Goal: Information Seeking & Learning: Find specific page/section

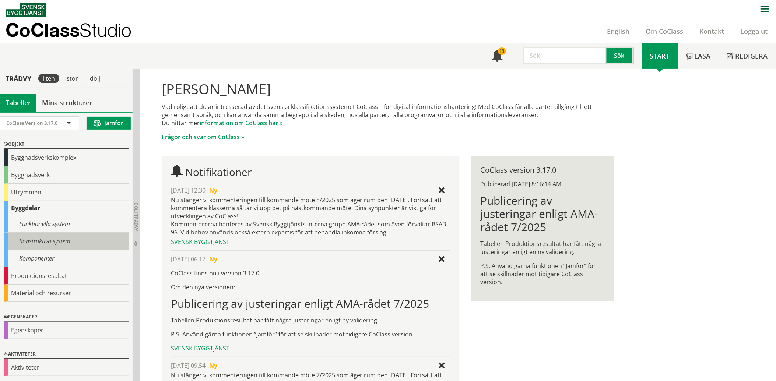
click at [70, 236] on div "Konstruktiva system" at bounding box center [66, 241] width 125 height 17
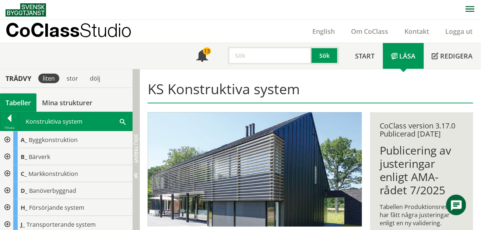
drag, startPoint x: 134, startPoint y: 166, endPoint x: 133, endPoint y: 174, distance: 7.9
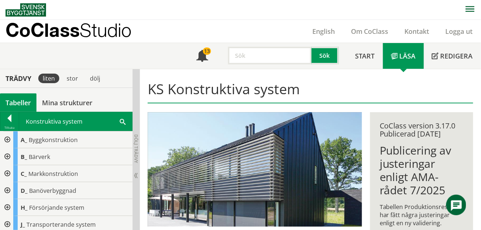
click at [6, 206] on div at bounding box center [6, 207] width 13 height 17
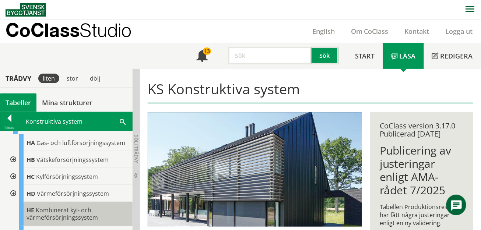
scroll to position [123, 0]
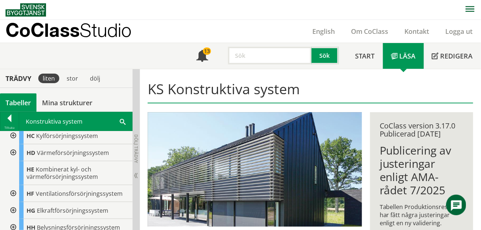
click at [14, 209] on div at bounding box center [12, 210] width 13 height 17
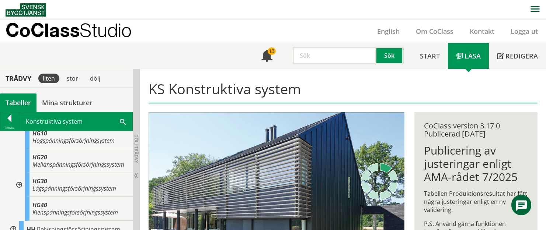
scroll to position [214, 0]
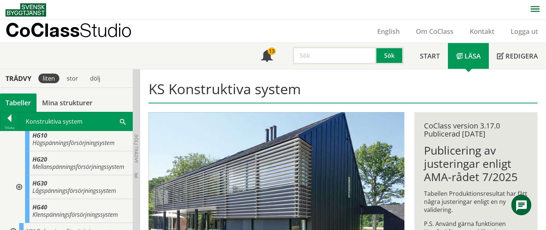
click at [19, 193] on div at bounding box center [18, 187] width 13 height 24
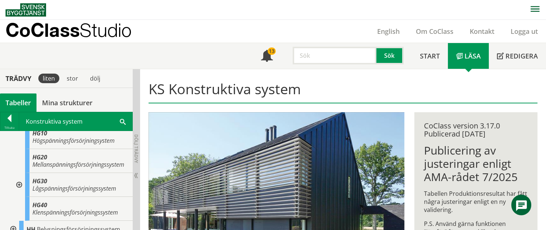
scroll to position [204, 0]
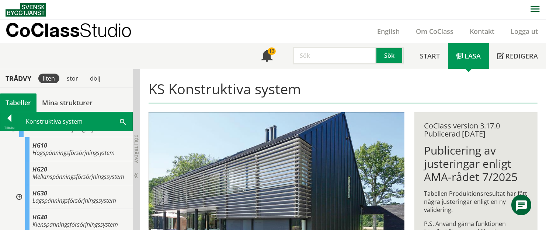
click at [202, 76] on div "KS Konstruktiva system" at bounding box center [343, 94] width 398 height 38
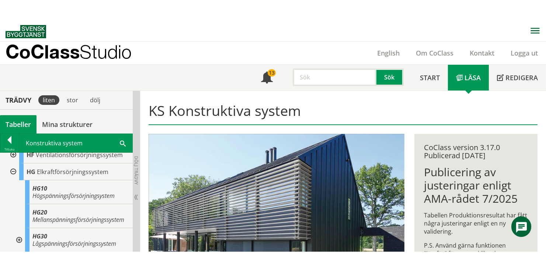
scroll to position [176, 0]
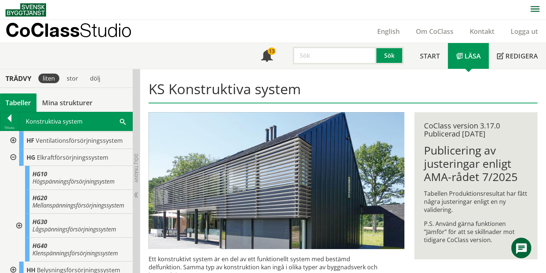
click at [121, 122] on span at bounding box center [123, 122] width 6 height 8
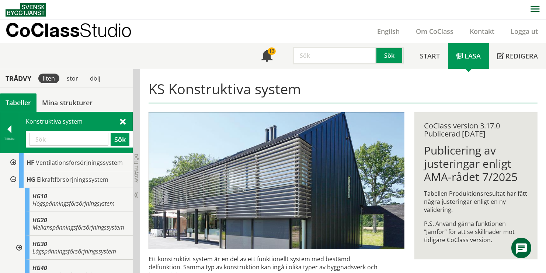
click at [74, 141] on input "text" at bounding box center [68, 139] width 79 height 13
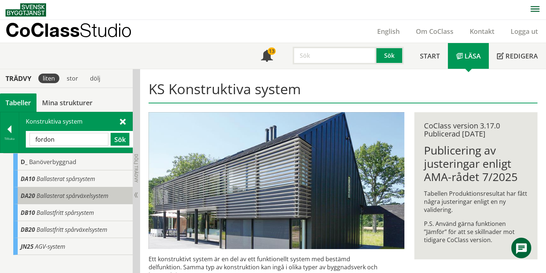
scroll to position [82, 0]
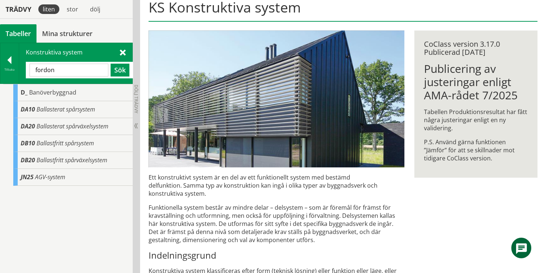
click at [78, 68] on input "fordon" at bounding box center [68, 70] width 79 height 13
type input "f"
click at [8, 67] on div "Tillbaka" at bounding box center [9, 70] width 18 height 6
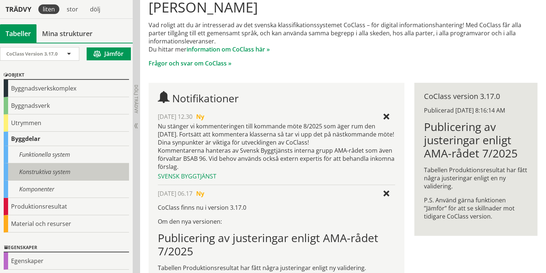
click at [64, 170] on div "Konstruktiva system" at bounding box center [66, 172] width 125 height 17
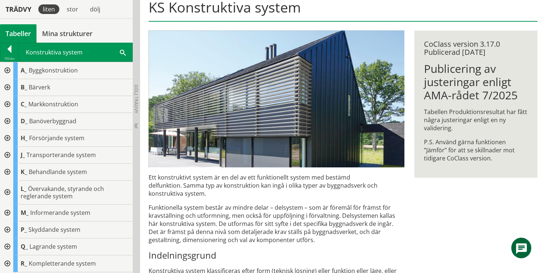
click at [7, 137] on div at bounding box center [6, 138] width 13 height 17
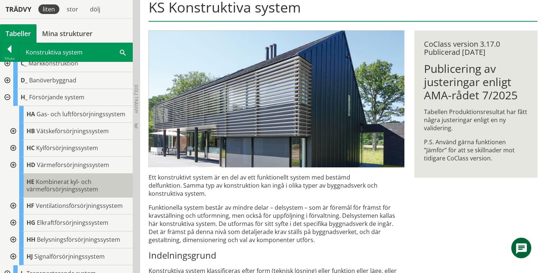
scroll to position [82, 0]
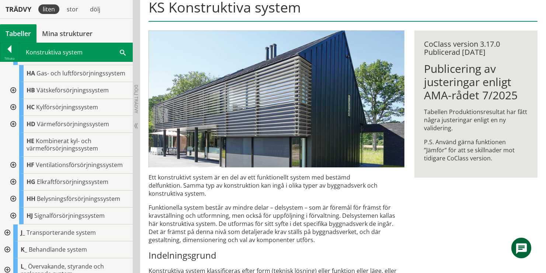
click at [13, 181] on div at bounding box center [12, 182] width 13 height 17
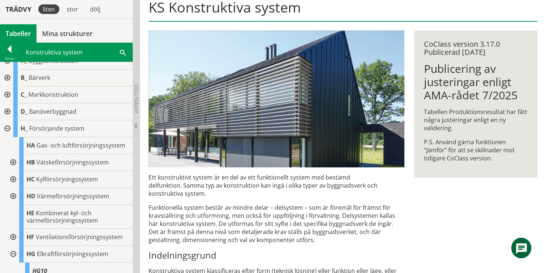
scroll to position [0, 0]
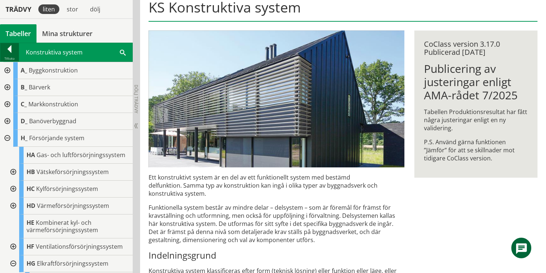
click at [12, 52] on div at bounding box center [9, 50] width 18 height 10
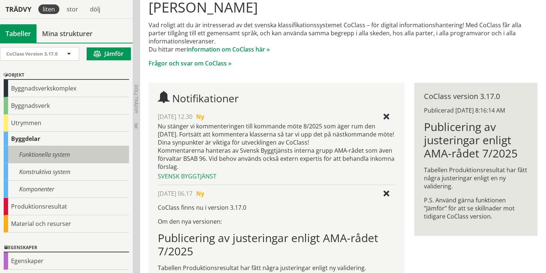
click at [52, 155] on div "Funktionella system" at bounding box center [66, 154] width 125 height 17
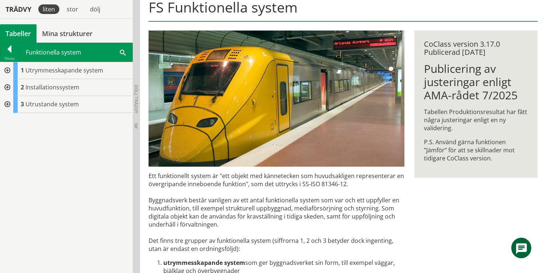
click at [8, 87] on div at bounding box center [6, 87] width 13 height 17
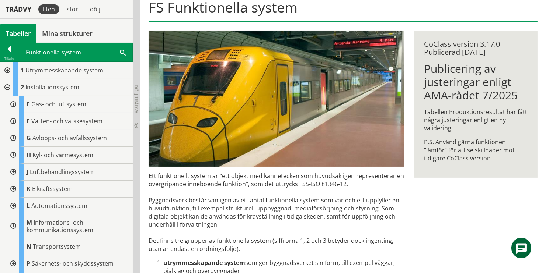
click at [13, 187] on div at bounding box center [12, 189] width 13 height 17
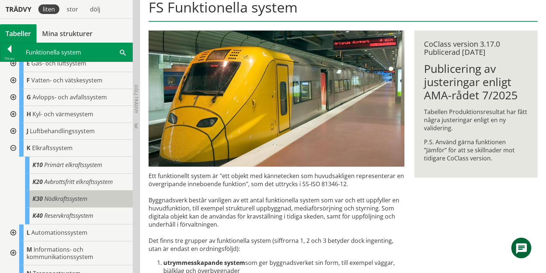
scroll to position [82, 0]
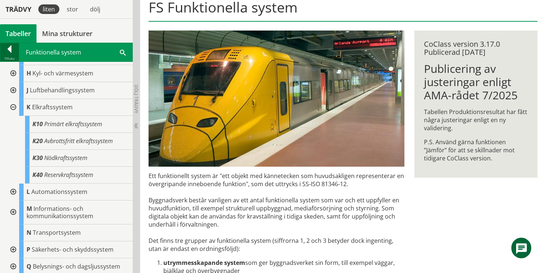
click at [9, 52] on div at bounding box center [9, 50] width 18 height 10
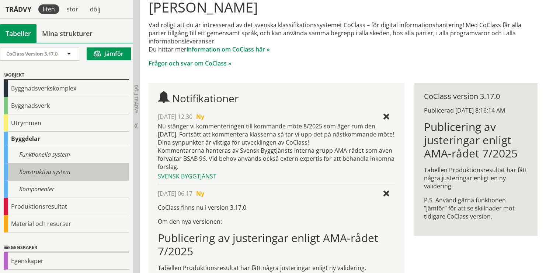
click at [49, 169] on div "Konstruktiva system" at bounding box center [66, 172] width 125 height 17
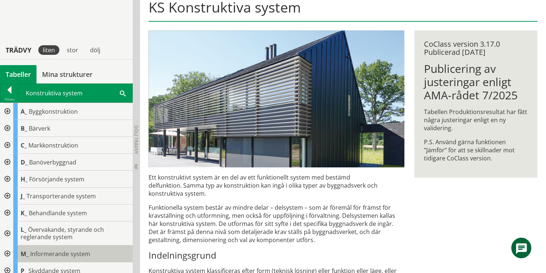
scroll to position [123, 0]
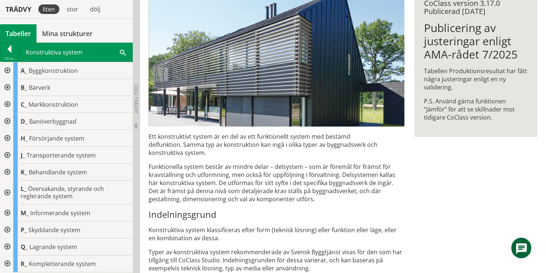
click at [8, 139] on div at bounding box center [6, 138] width 13 height 17
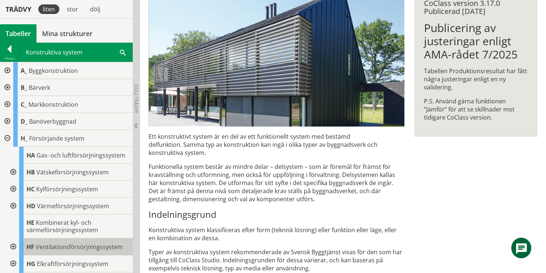
scroll to position [41, 0]
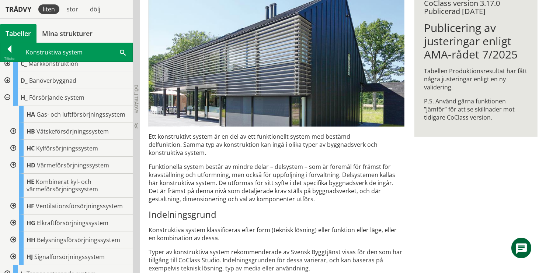
click at [8, 99] on div at bounding box center [6, 97] width 13 height 17
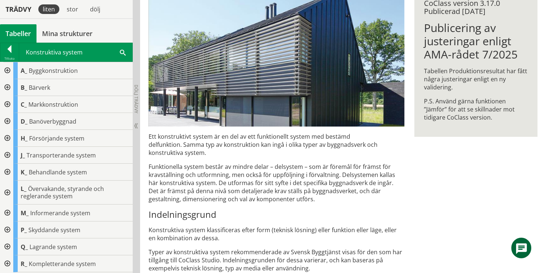
click at [9, 171] on div at bounding box center [6, 172] width 13 height 17
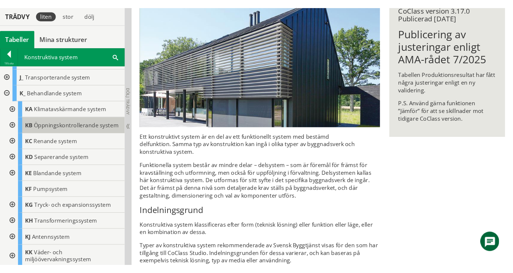
scroll to position [123, 0]
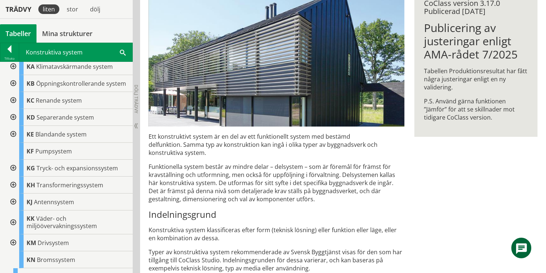
click at [12, 192] on div at bounding box center [12, 185] width 13 height 17
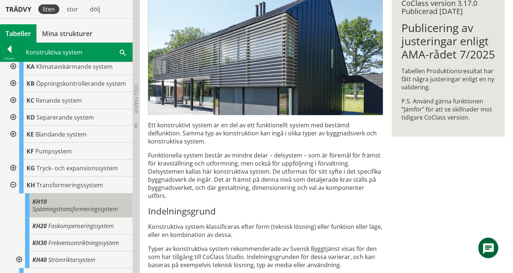
click at [91, 213] on span "Spänningstransformeringssystem" at bounding box center [74, 209] width 85 height 8
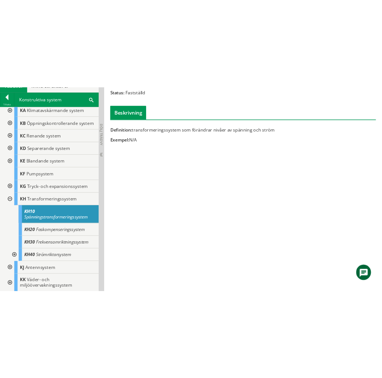
scroll to position [0, 0]
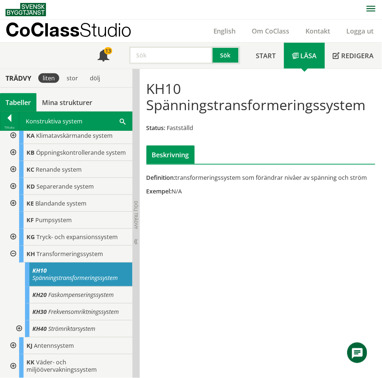
click at [122, 122] on span at bounding box center [123, 121] width 6 height 8
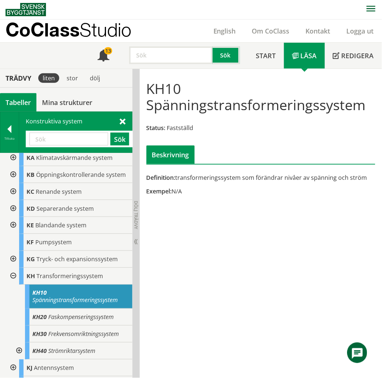
click at [74, 139] on input "text" at bounding box center [68, 139] width 79 height 13
click at [116, 143] on button "Sök" at bounding box center [120, 139] width 19 height 13
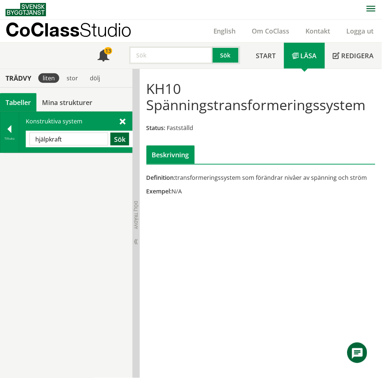
click at [117, 137] on button "Sök" at bounding box center [120, 139] width 19 height 13
drag, startPoint x: 50, startPoint y: 139, endPoint x: 88, endPoint y: 140, distance: 38.0
click at [88, 140] on input "hjälpkraft" at bounding box center [68, 139] width 79 height 13
type input "hjälp"
click at [112, 139] on button "Sök" at bounding box center [120, 139] width 19 height 13
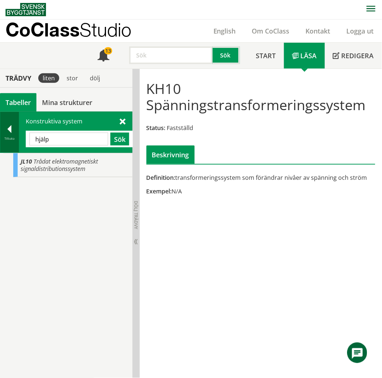
click at [11, 132] on div at bounding box center [9, 130] width 18 height 10
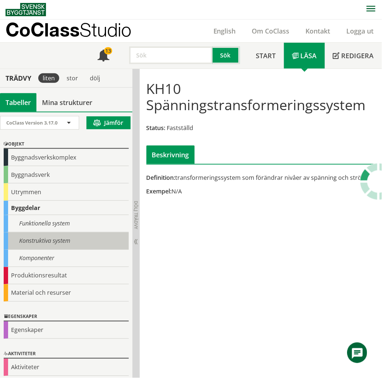
click at [38, 241] on div "Konstruktiva system" at bounding box center [66, 240] width 125 height 17
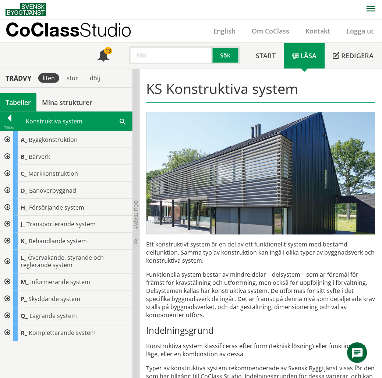
click at [5, 240] on div at bounding box center [6, 241] width 13 height 17
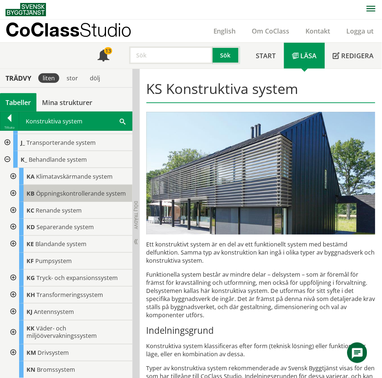
scroll to position [123, 0]
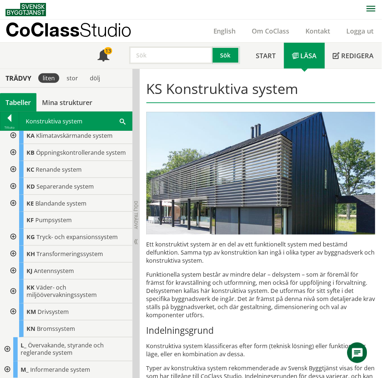
click at [12, 262] on div at bounding box center [12, 254] width 13 height 17
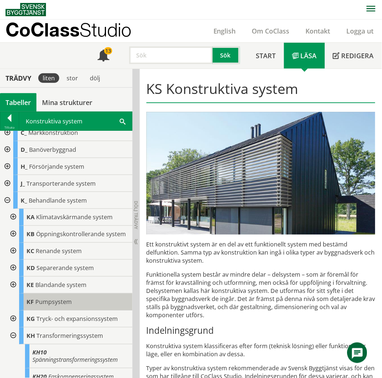
scroll to position [0, 0]
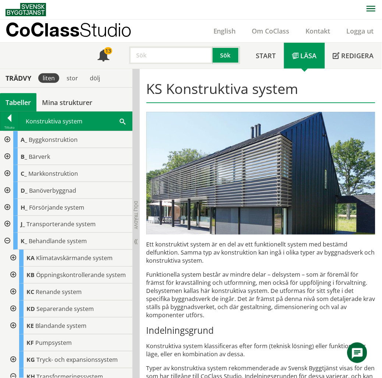
click at [5, 204] on div at bounding box center [6, 207] width 13 height 17
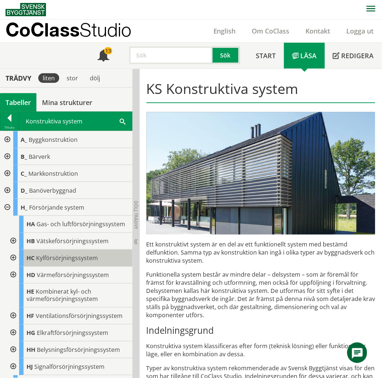
scroll to position [82, 0]
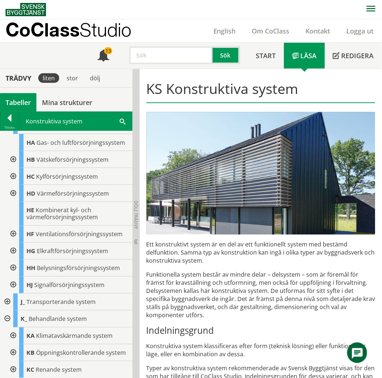
click at [14, 253] on div at bounding box center [12, 251] width 13 height 17
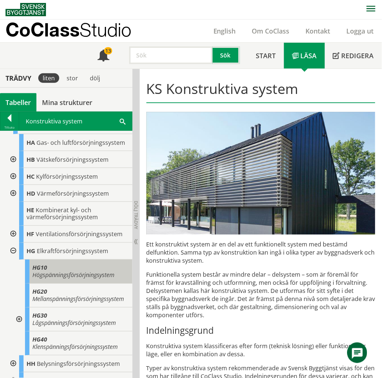
scroll to position [164, 0]
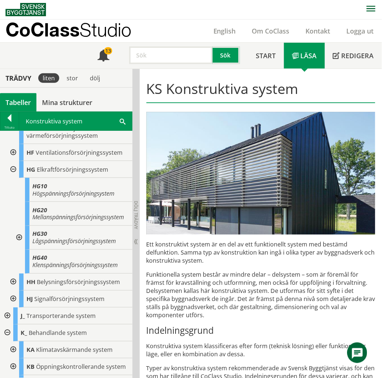
click at [20, 245] on div at bounding box center [18, 238] width 13 height 24
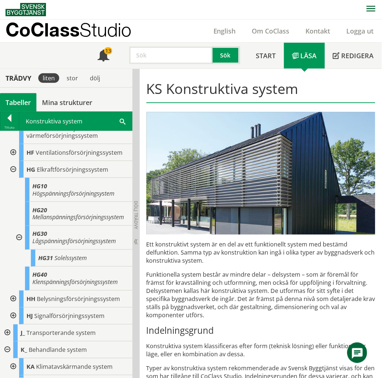
click at [19, 244] on div at bounding box center [18, 238] width 13 height 24
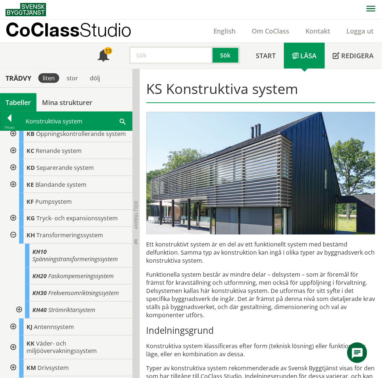
scroll to position [402, 0]
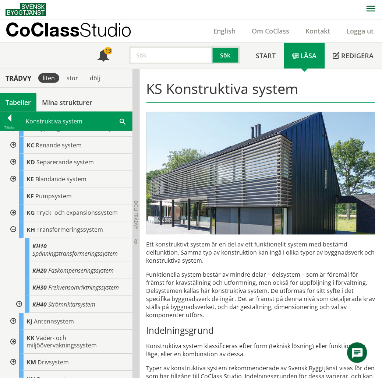
click at [123, 120] on span at bounding box center [123, 121] width 6 height 8
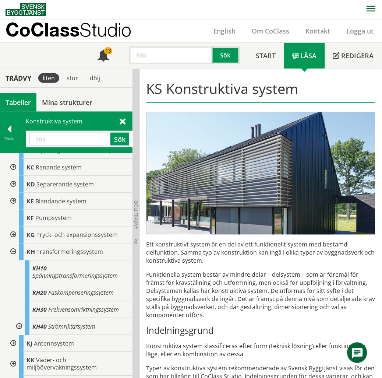
click at [77, 138] on input "text" at bounding box center [68, 139] width 79 height 13
type input "h"
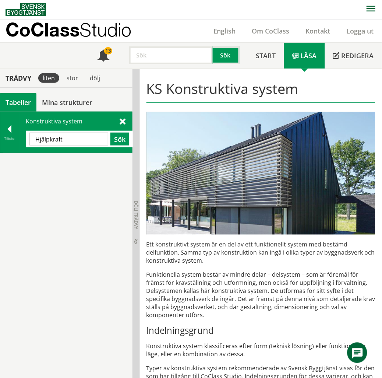
scroll to position [0, 0]
click at [50, 138] on input "Hjälpkraft" at bounding box center [68, 139] width 79 height 13
drag, startPoint x: 50, startPoint y: 138, endPoint x: 80, endPoint y: 140, distance: 30.3
click at [80, 140] on input "Hjälpkraft" at bounding box center [68, 139] width 79 height 13
type input "Hjälp"
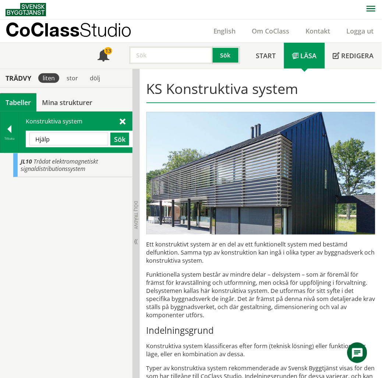
click at [60, 142] on input "Hjälp" at bounding box center [68, 139] width 79 height 13
click at [7, 131] on div at bounding box center [9, 130] width 18 height 10
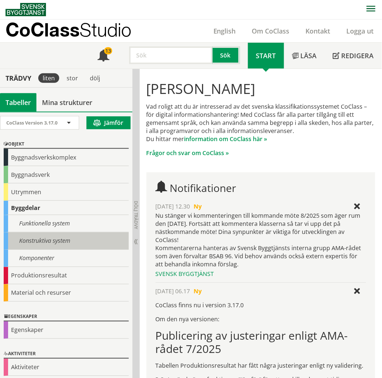
click at [45, 242] on div "Konstruktiva system" at bounding box center [66, 240] width 125 height 17
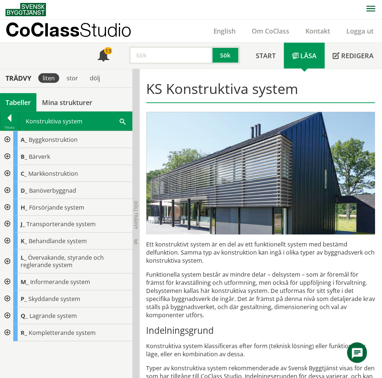
click at [6, 222] on div at bounding box center [6, 224] width 13 height 17
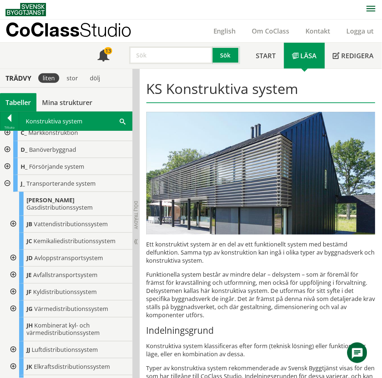
scroll to position [82, 0]
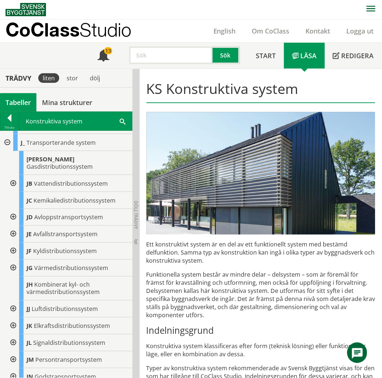
click at [13, 318] on div at bounding box center [12, 326] width 13 height 17
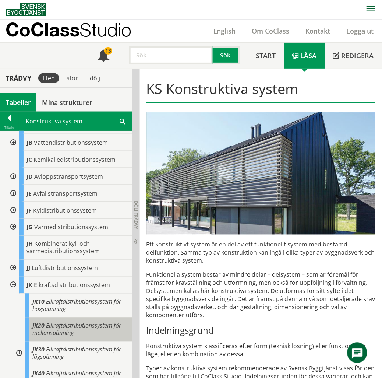
scroll to position [164, 0]
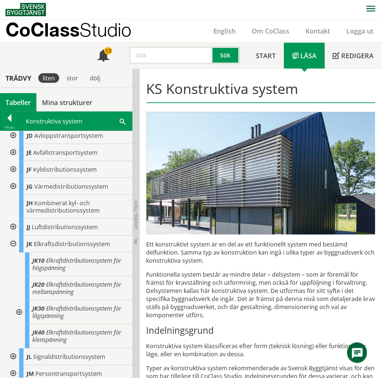
click at [20, 306] on div at bounding box center [18, 313] width 13 height 24
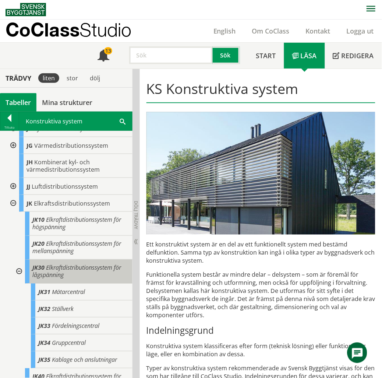
scroll to position [245, 0]
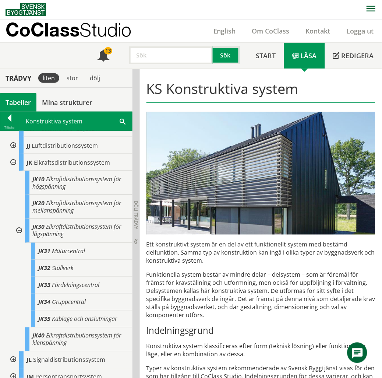
click at [20, 223] on div at bounding box center [18, 231] width 13 height 24
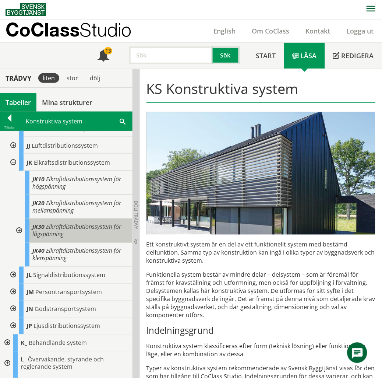
click at [69, 218] on body "AMA AMA Beskrivningsverktyg AMA Funktion BSAB Bygginfo Byggjura Byggkatalogen B…" at bounding box center [191, 189] width 382 height 378
click at [56, 223] on span "Elkraftdistributionssystem för lågspänning" at bounding box center [76, 230] width 89 height 15
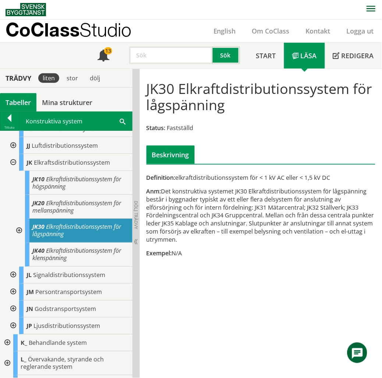
click at [169, 24] on div "CoClass Studio English Om CoClass Kontakt Logga ut" at bounding box center [194, 31] width 377 height 23
click at [13, 154] on div at bounding box center [12, 162] width 13 height 17
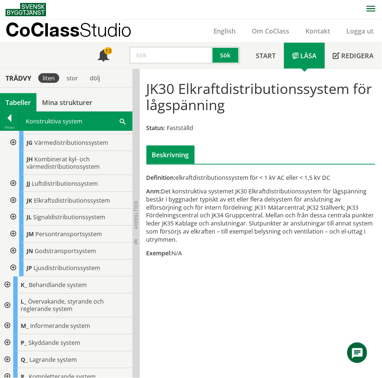
click at [6, 277] on div at bounding box center [6, 285] width 13 height 17
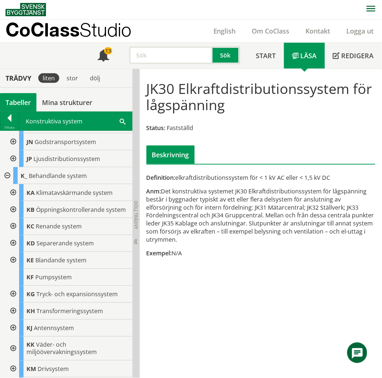
scroll to position [343, 0]
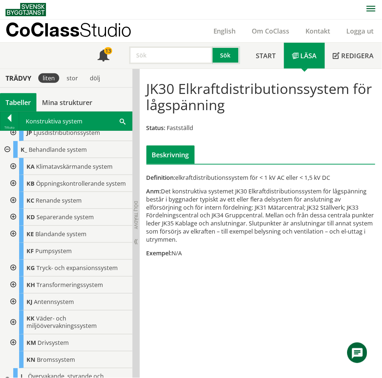
click at [13, 284] on div at bounding box center [12, 285] width 13 height 17
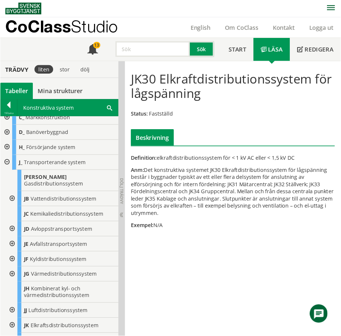
scroll to position [35, 0]
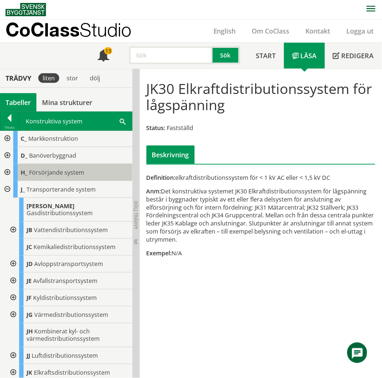
click at [28, 172] on div "H_ Försörjande system" at bounding box center [72, 172] width 119 height 17
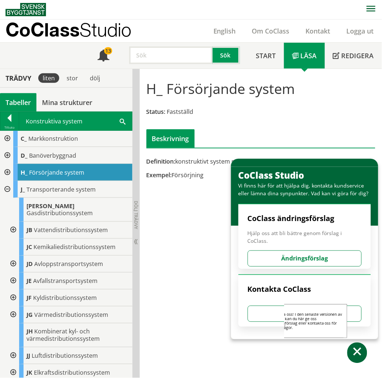
click at [354, 351] on span at bounding box center [358, 353] width 11 height 11
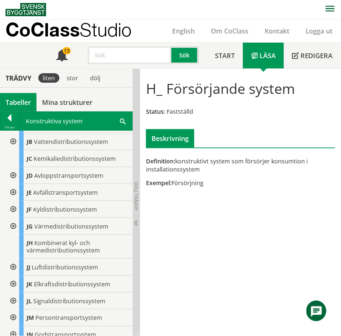
scroll to position [164, 0]
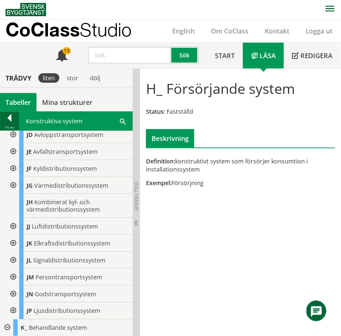
click at [10, 119] on div at bounding box center [9, 119] width 18 height 10
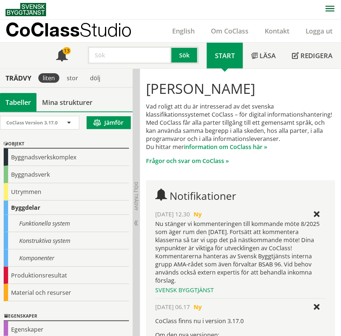
click at [53, 224] on div "Funktionella system" at bounding box center [66, 223] width 125 height 17
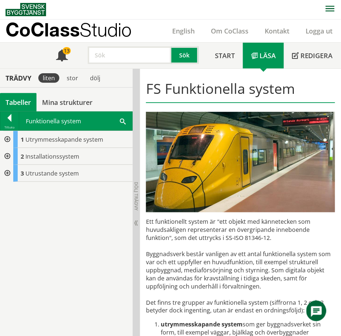
click at [120, 122] on span at bounding box center [123, 121] width 6 height 8
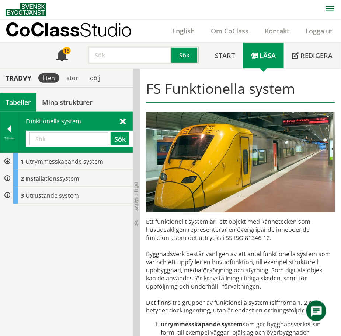
click at [77, 136] on input "text" at bounding box center [68, 139] width 79 height 13
type input "Nöd"
click at [125, 141] on button "Sök" at bounding box center [120, 139] width 19 height 13
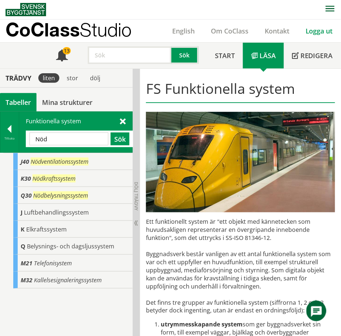
click at [315, 33] on link "Logga ut" at bounding box center [318, 31] width 43 height 9
